Goal: Use online tool/utility: Utilize a website feature to perform a specific function

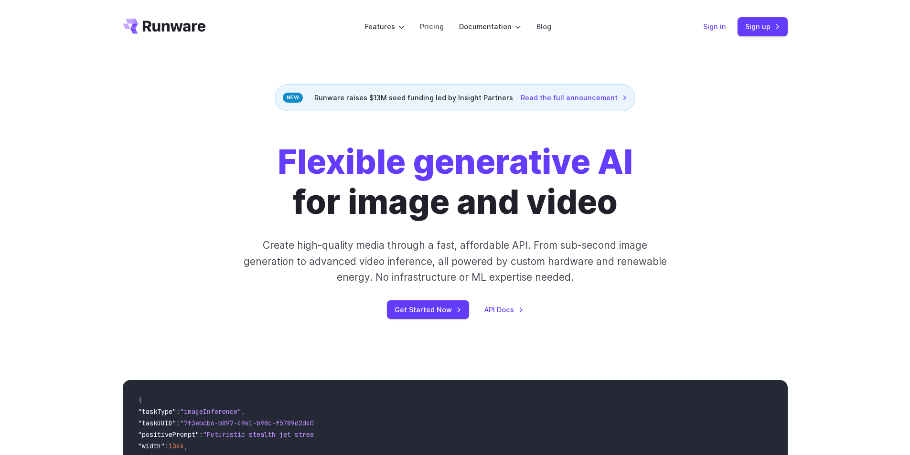
click at [711, 27] on link "Sign in" at bounding box center [714, 26] width 23 height 11
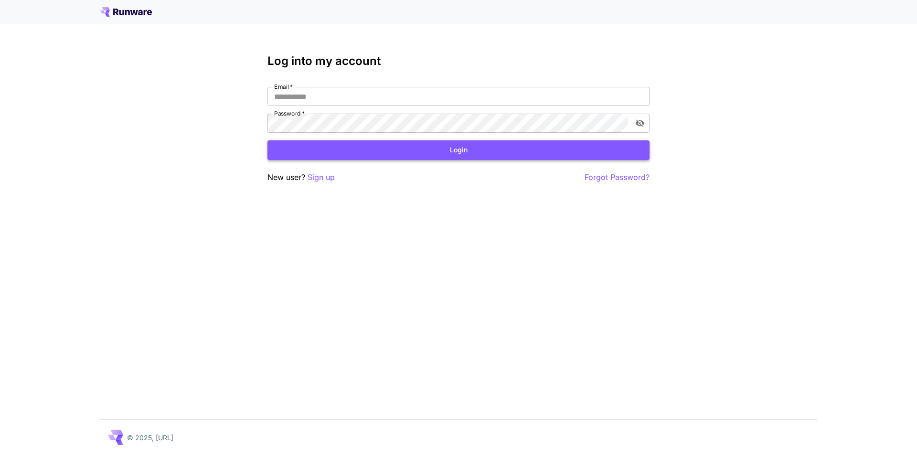
type input "**********"
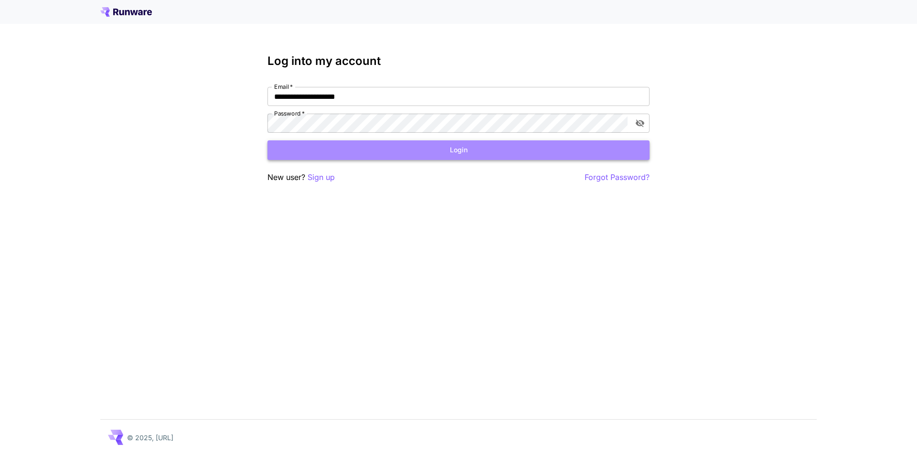
click at [457, 152] on button "Login" at bounding box center [459, 150] width 382 height 20
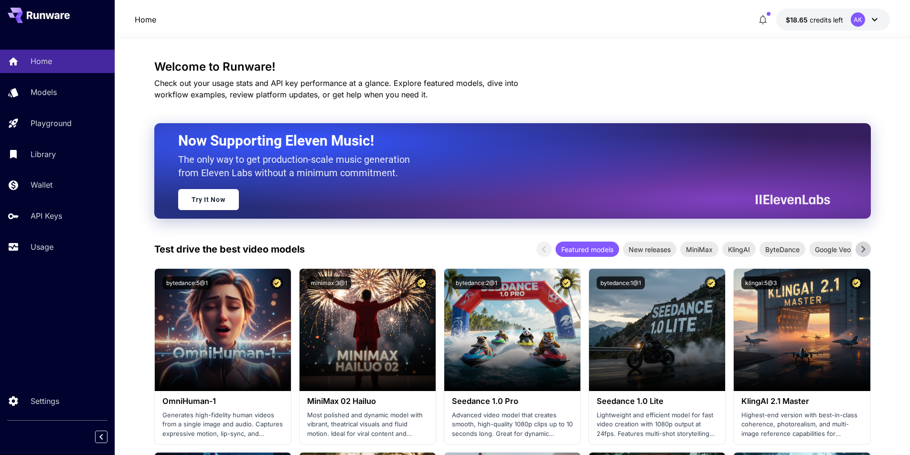
click at [765, 20] on icon "button" at bounding box center [762, 19] width 11 height 11
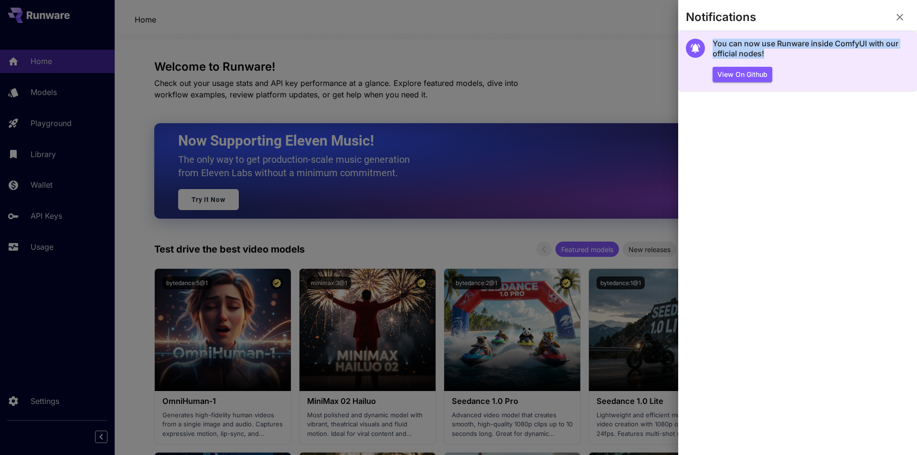
drag, startPoint x: 769, startPoint y: 53, endPoint x: 714, endPoint y: 43, distance: 55.8
click at [714, 43] on h5 "You can now use Runware inside ComfyUI with our official nodes!" at bounding box center [811, 49] width 197 height 21
copy h5 "You can now use Runware inside ComfyUI with our official nodes!"
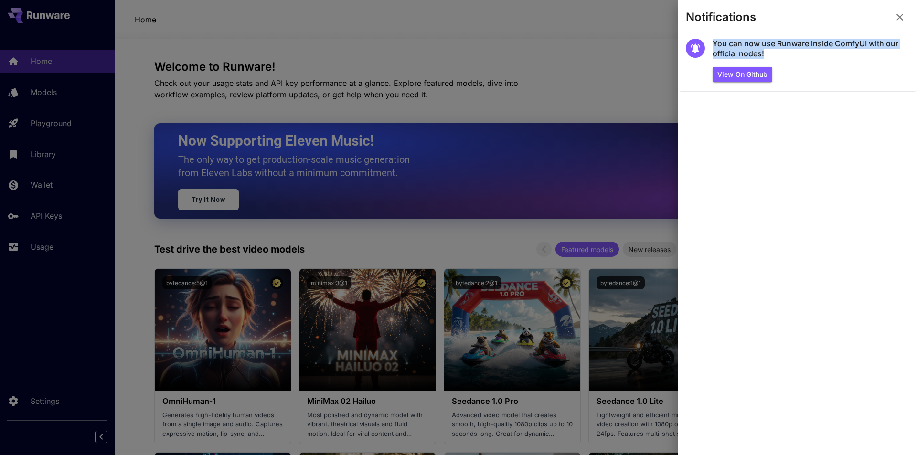
click at [900, 15] on icon "button" at bounding box center [899, 16] width 11 height 11
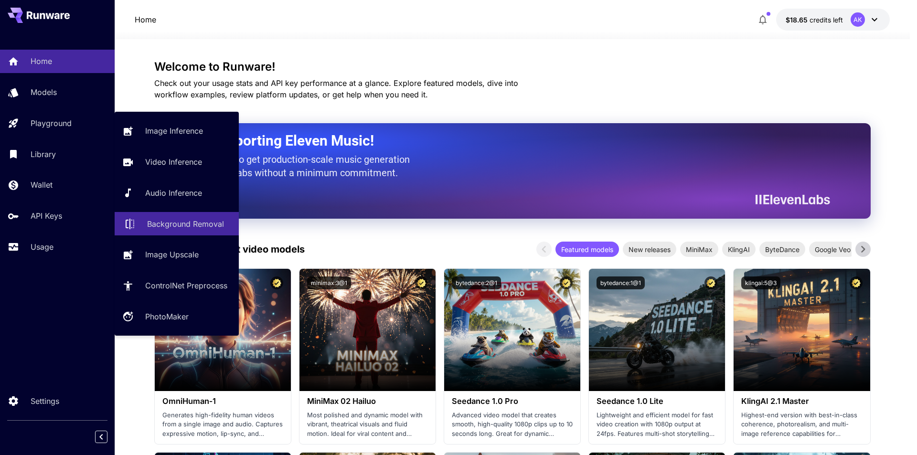
click at [191, 222] on p "Background Removal" at bounding box center [185, 223] width 77 height 11
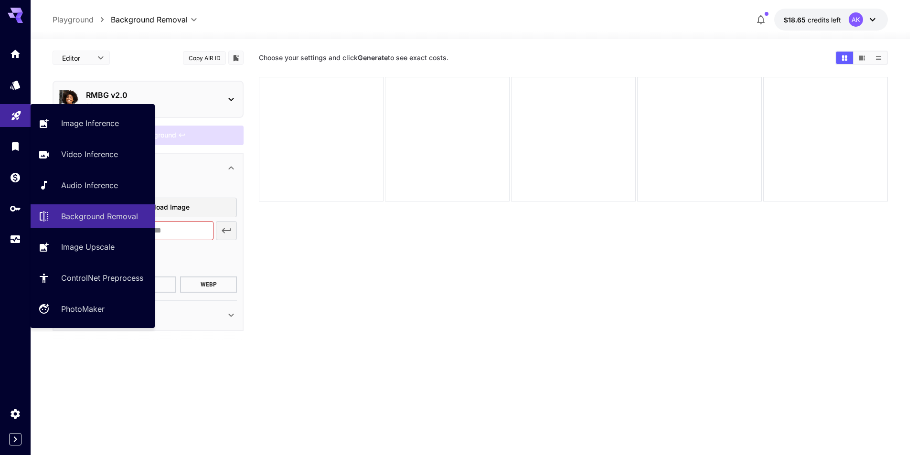
click at [24, 115] on link at bounding box center [15, 115] width 31 height 23
type input "**********"
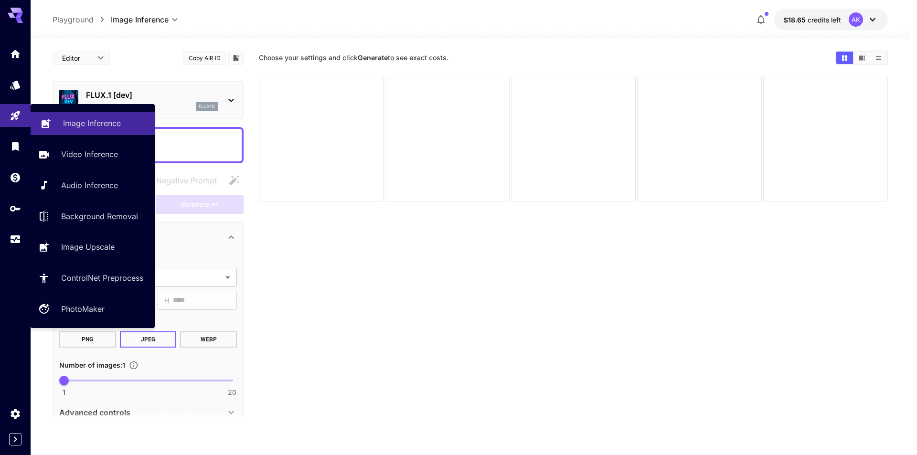
click at [101, 124] on p "Image Inference" at bounding box center [92, 123] width 58 height 11
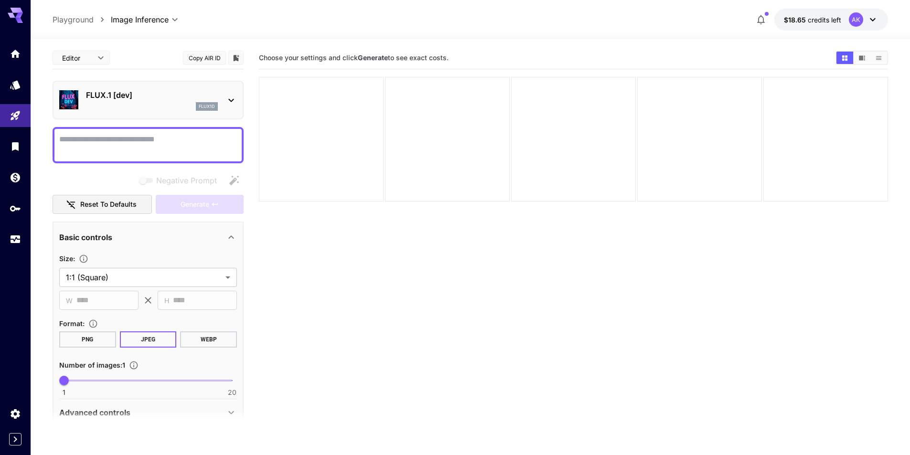
click at [312, 132] on div at bounding box center [321, 139] width 125 height 125
click at [87, 338] on button "PNG" at bounding box center [87, 340] width 57 height 16
